Goal: Information Seeking & Learning: Learn about a topic

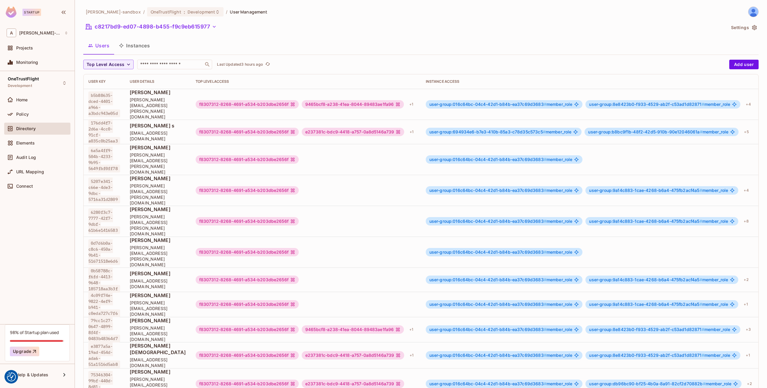
scroll to position [1, 0]
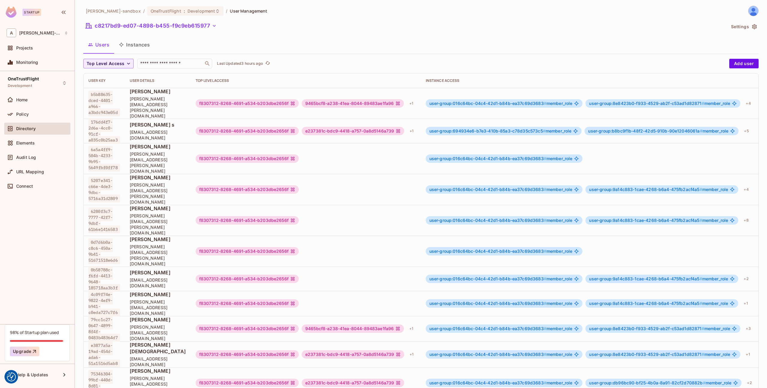
click at [14, 164] on div "Audit Log" at bounding box center [37, 158] width 66 height 14
click at [19, 160] on div "Audit Log" at bounding box center [37, 157] width 61 height 7
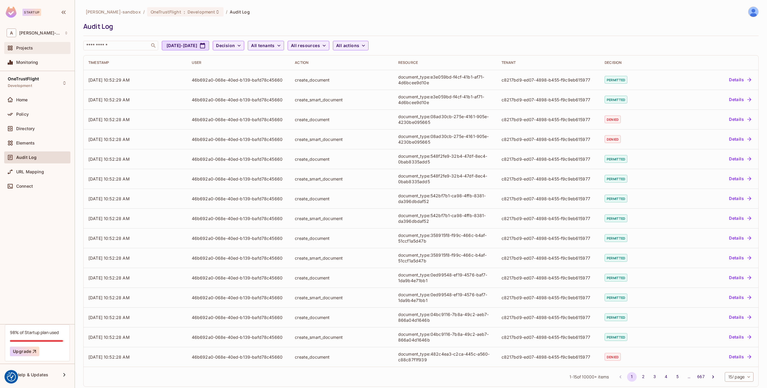
click at [31, 51] on div "Projects" at bounding box center [37, 47] width 61 height 7
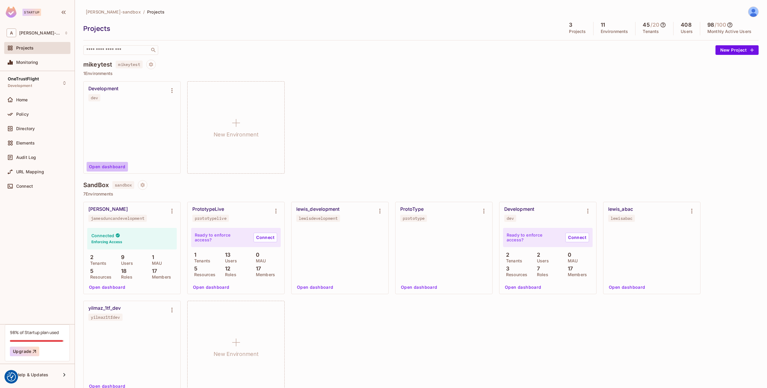
click at [108, 166] on button "Open dashboard" at bounding box center [107, 167] width 41 height 10
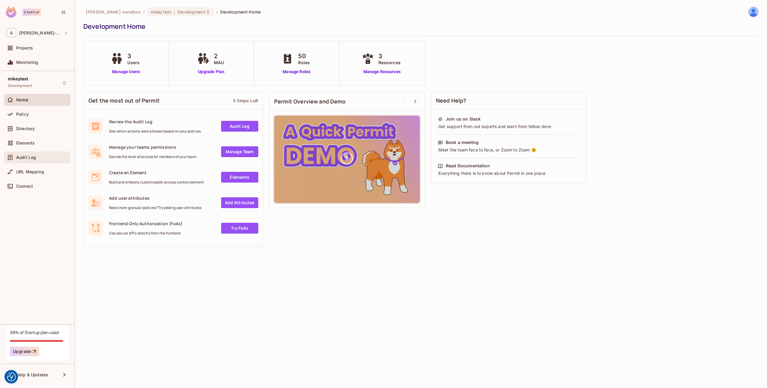
click at [26, 159] on span "Audit Log" at bounding box center [26, 157] width 20 height 5
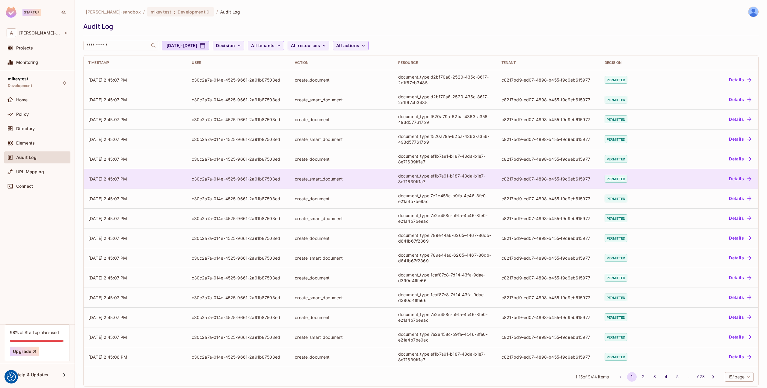
scroll to position [7, 0]
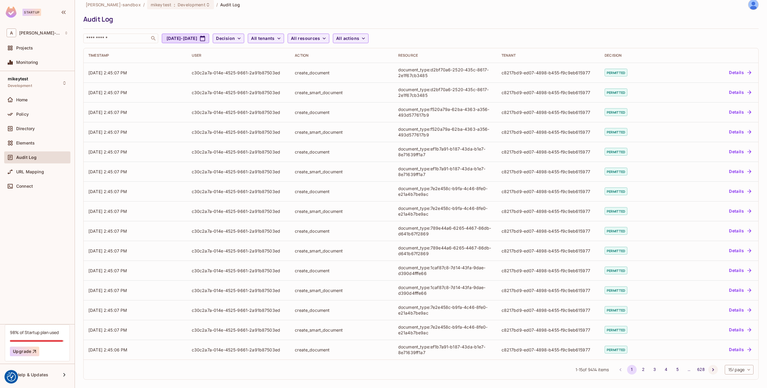
click at [712, 368] on icon "Go to next page" at bounding box center [713, 369] width 2 height 3
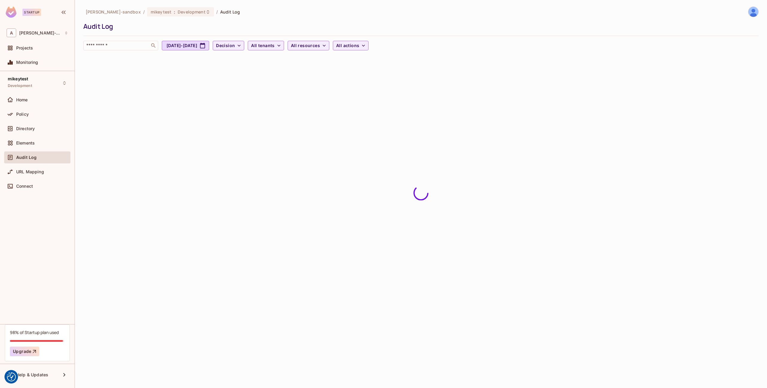
scroll to position [0, 0]
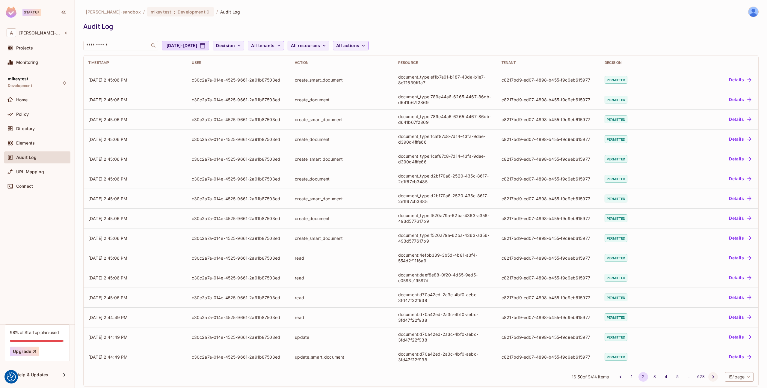
click at [711, 374] on icon "Go to next page" at bounding box center [713, 377] width 6 height 6
click at [620, 377] on icon "Go to previous page" at bounding box center [621, 376] width 2 height 3
click at [619, 377] on li "pagination navigation" at bounding box center [620, 377] width 11 height 10
click at [712, 376] on icon "Go to next page" at bounding box center [713, 376] width 2 height 3
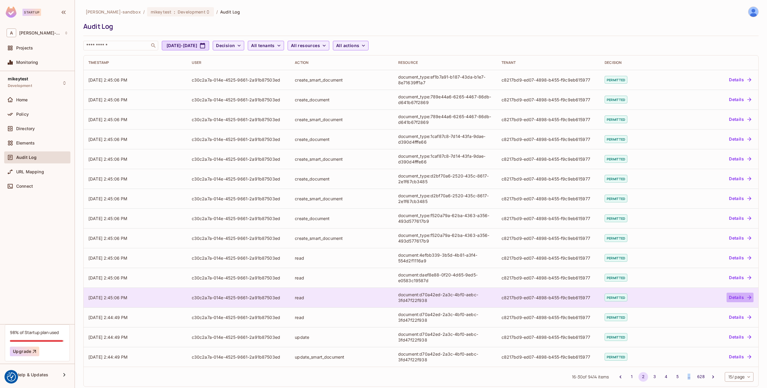
click at [739, 296] on button "Details" at bounding box center [739, 297] width 27 height 10
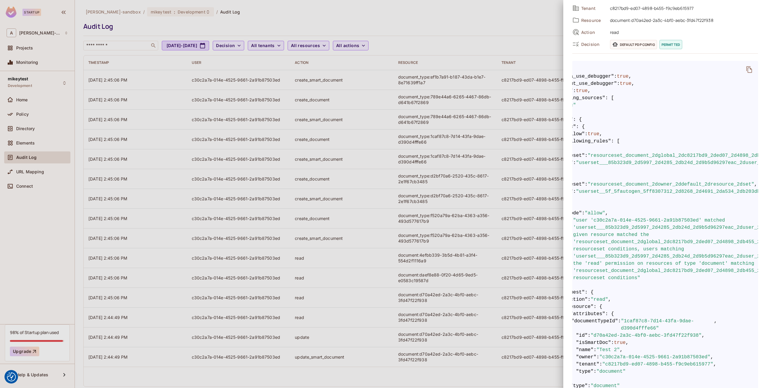
scroll to position [0, 44]
click at [402, 154] on div at bounding box center [383, 194] width 767 height 388
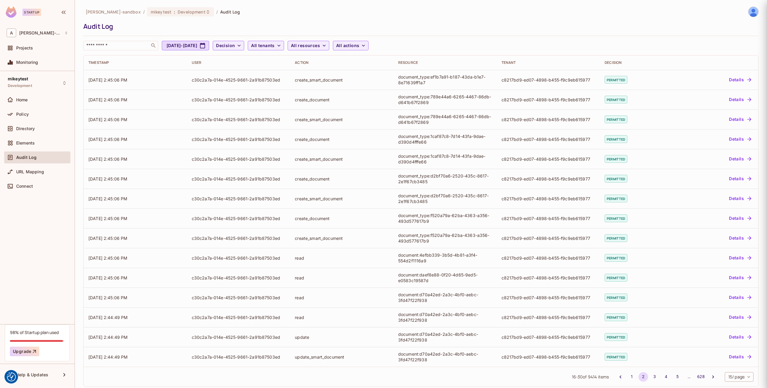
scroll to position [0, 0]
click at [34, 125] on div "Directory" at bounding box center [37, 128] width 61 height 7
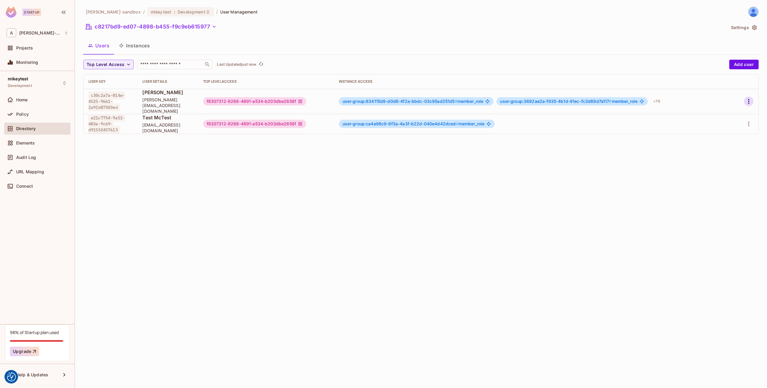
click at [751, 99] on icon "button" at bounding box center [748, 101] width 7 height 7
click at [725, 126] on div "Edit Attributes" at bounding box center [728, 126] width 30 height 6
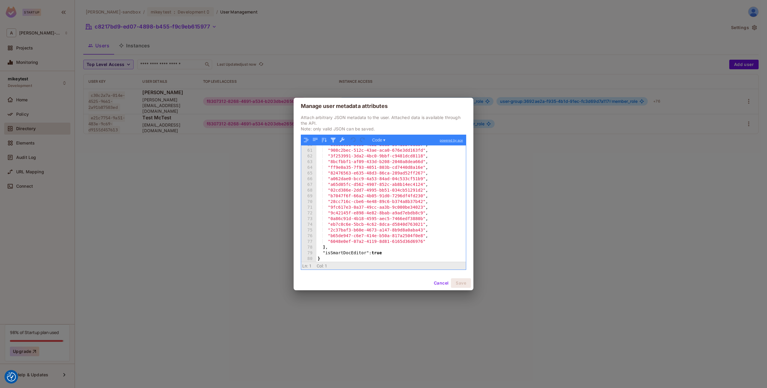
scroll to position [339, 0]
click at [446, 286] on button "Cancel" at bounding box center [440, 283] width 19 height 10
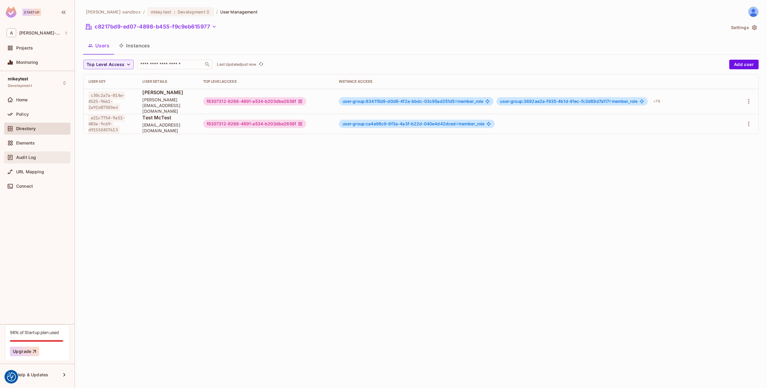
click at [32, 158] on span "Audit Log" at bounding box center [26, 157] width 20 height 5
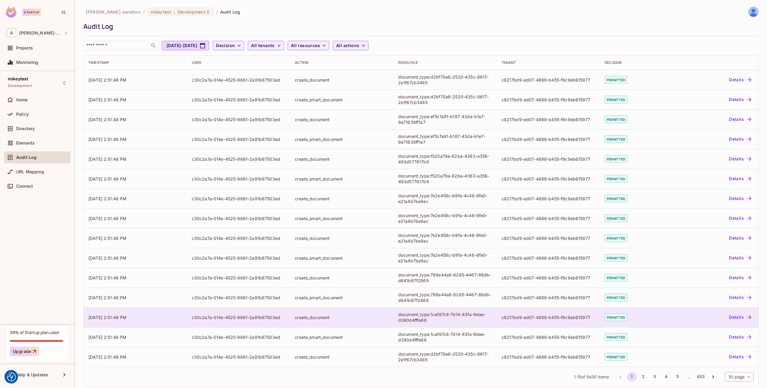
scroll to position [7, 0]
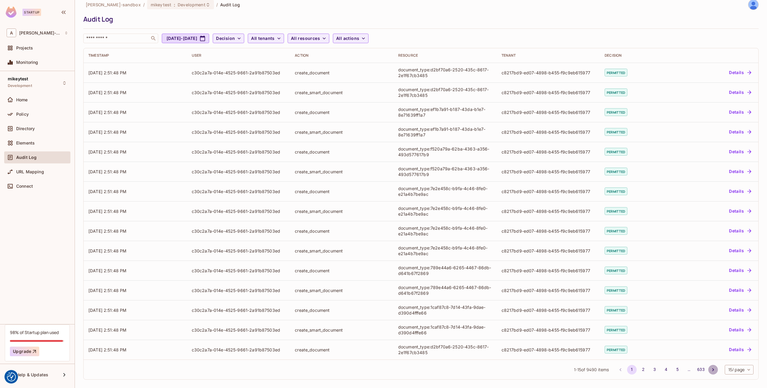
click at [714, 372] on icon "Go to next page" at bounding box center [713, 369] width 6 height 6
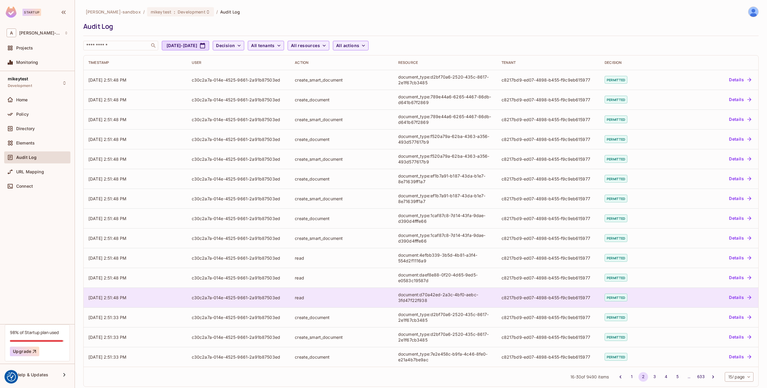
click at [449, 294] on div "document:d70a42ed-2a3c-4bf0-aebc-3fd47f22f938" at bounding box center [445, 296] width 94 height 11
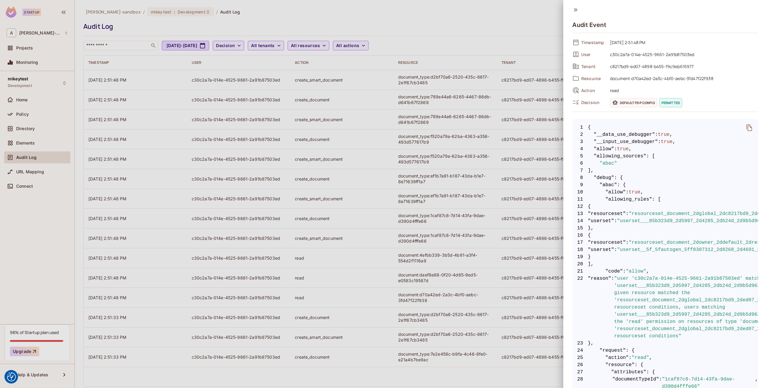
click at [385, 198] on div at bounding box center [383, 194] width 767 height 388
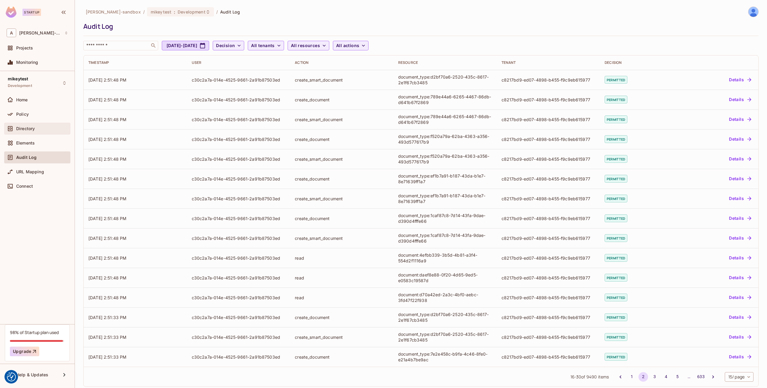
click at [22, 128] on span "Directory" at bounding box center [25, 128] width 19 height 5
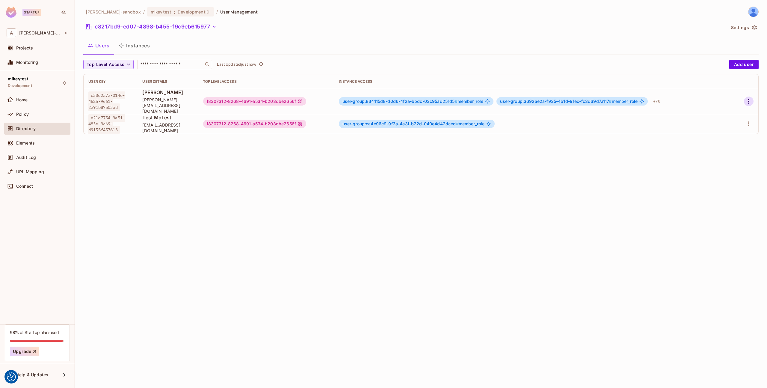
click at [749, 98] on icon "button" at bounding box center [748, 101] width 7 height 7
click at [718, 128] on div "Edit Attributes" at bounding box center [728, 126] width 30 height 6
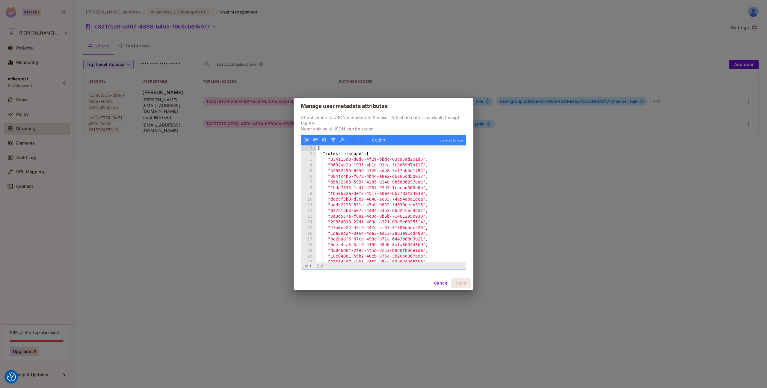
click at [439, 283] on button "Cancel" at bounding box center [440, 283] width 19 height 10
